Goal: Information Seeking & Learning: Learn about a topic

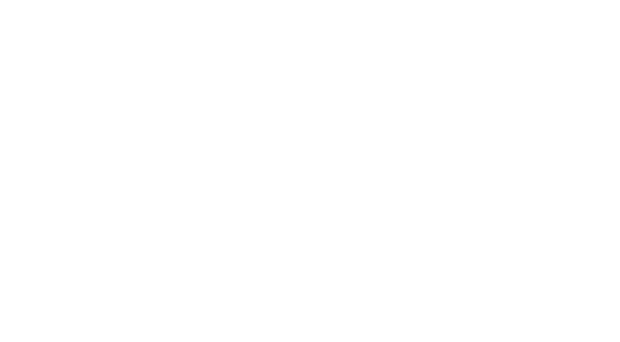
scroll to position [1513, 0]
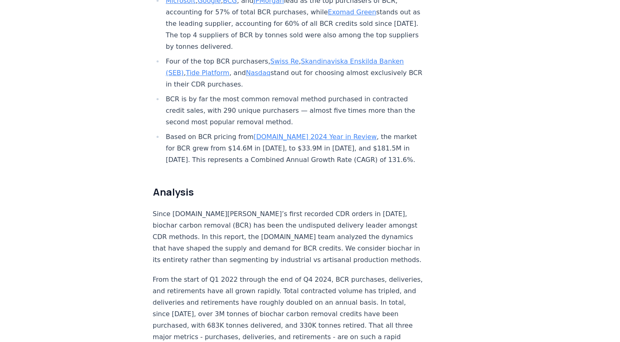
scroll to position [461, 0]
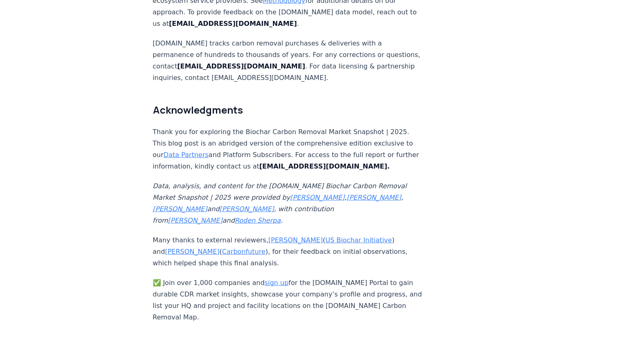
scroll to position [5366, 0]
